Goal: Find specific page/section: Find specific page/section

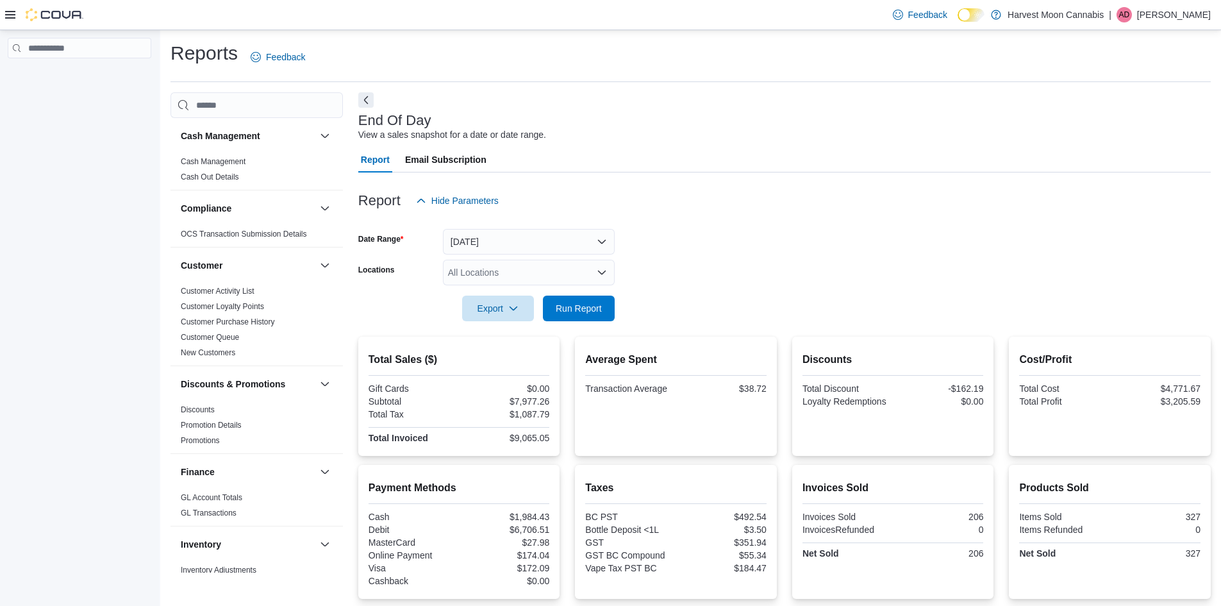
scroll to position [781, 0]
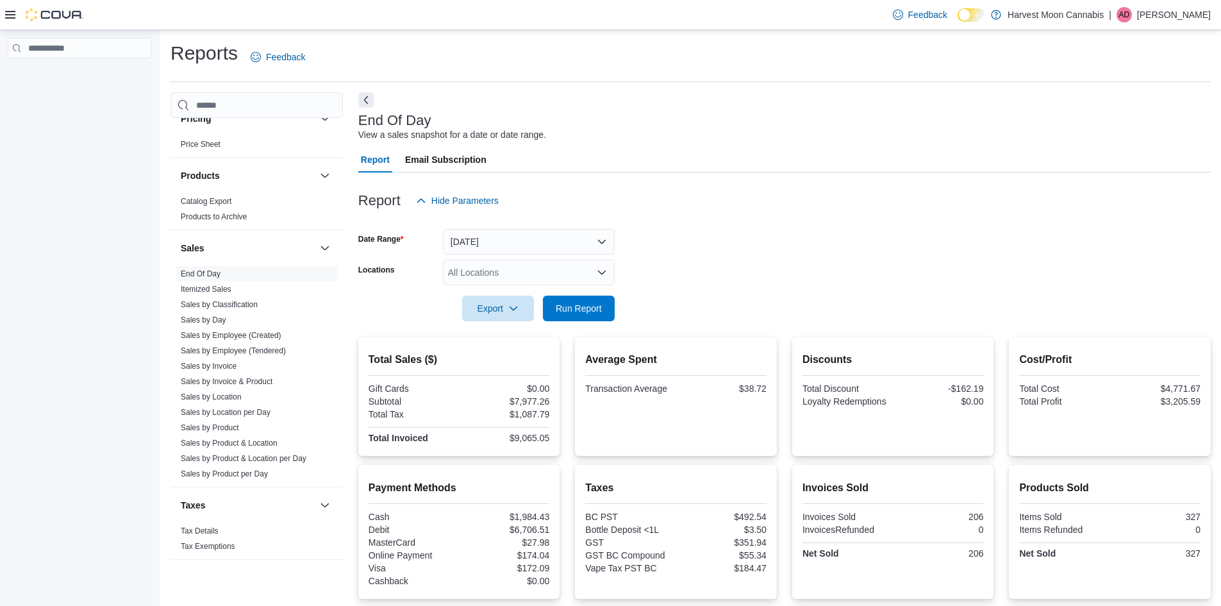
click at [686, 149] on div "Report Email Subscription" at bounding box center [784, 160] width 852 height 26
click at [11, 21] on div at bounding box center [44, 14] width 78 height 13
click at [12, 13] on icon at bounding box center [10, 15] width 10 height 10
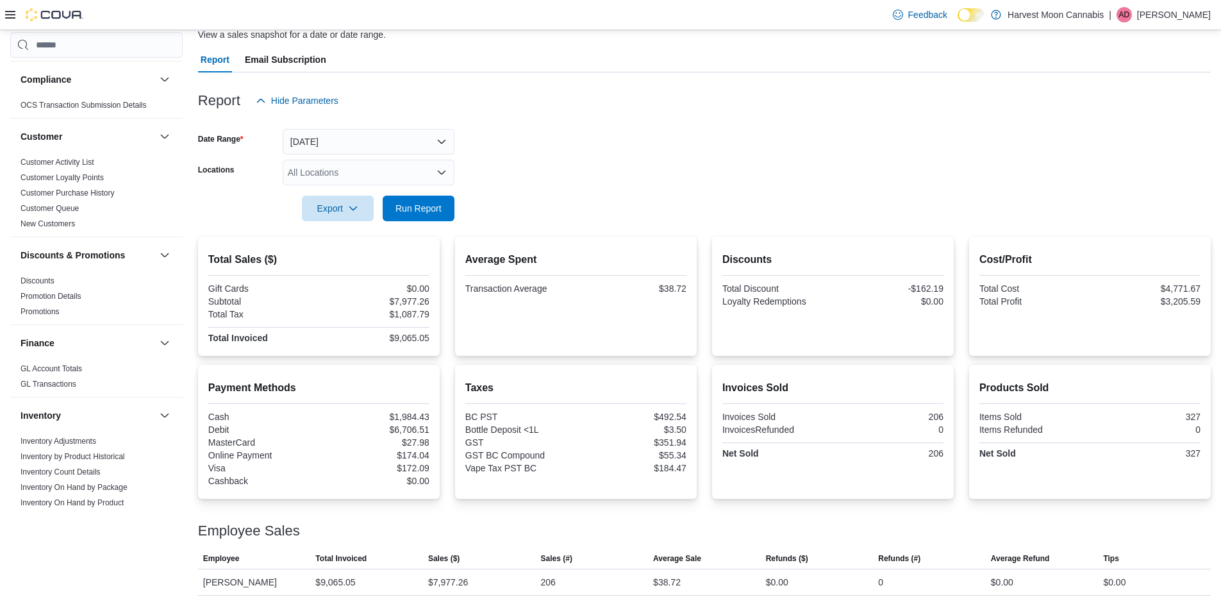
scroll to position [128, 0]
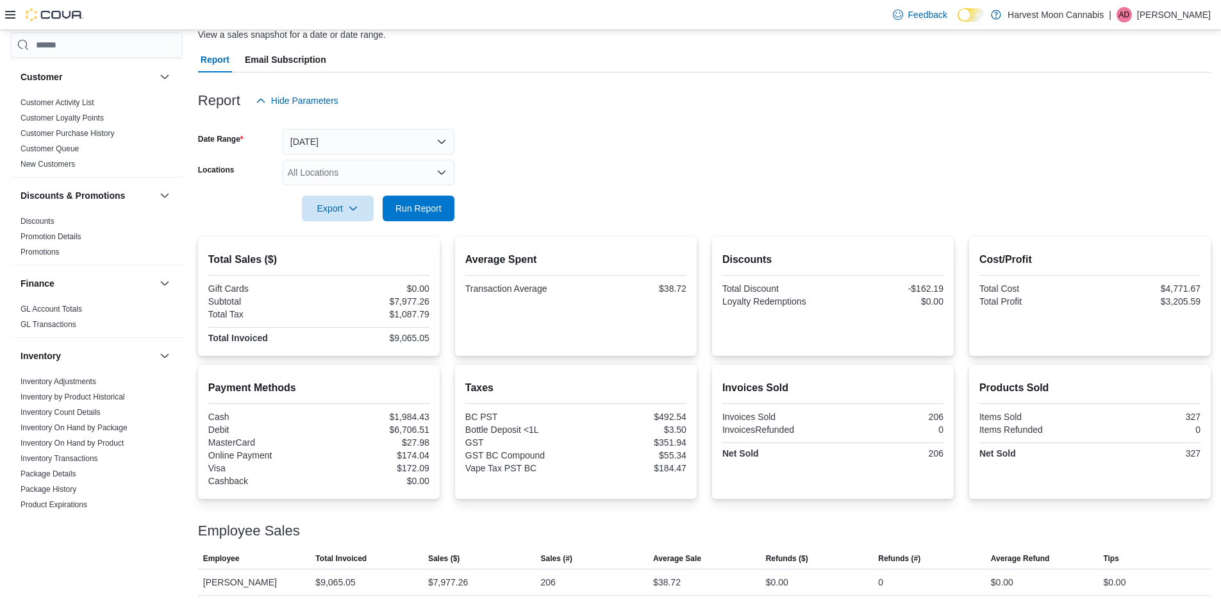
click at [10, 13] on icon at bounding box center [10, 15] width 10 height 10
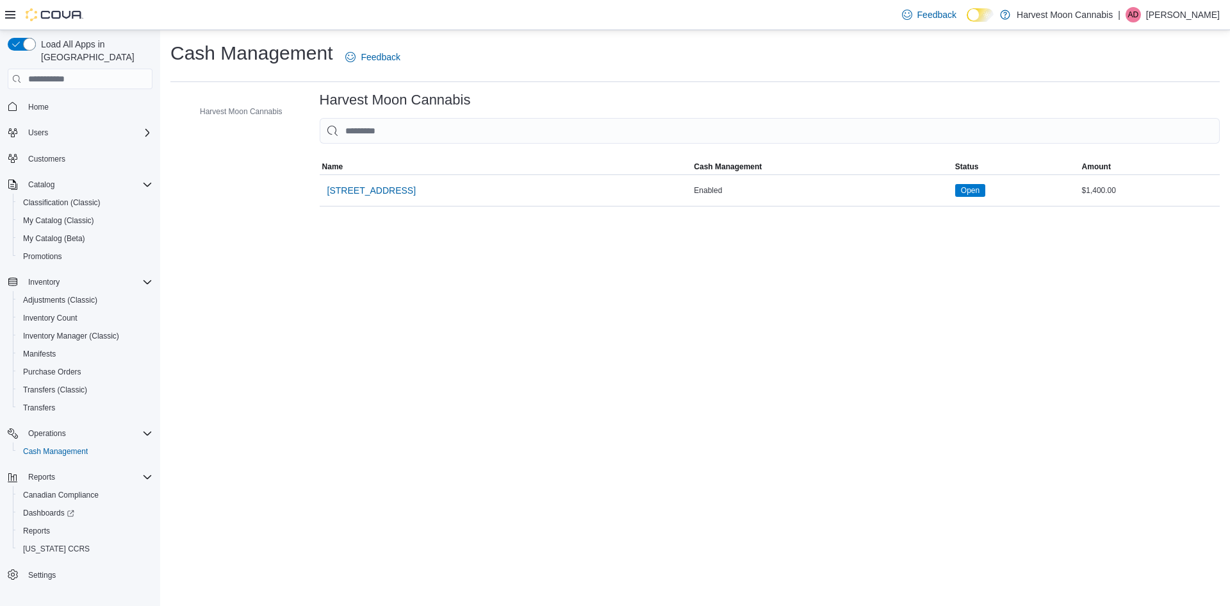
click at [770, 443] on div "Cash Management Feedback Harvest Moon Cannabis Harvest Moon Cannabis Sorting Me…" at bounding box center [695, 317] width 1070 height 575
